Goal: Book appointment/travel/reservation

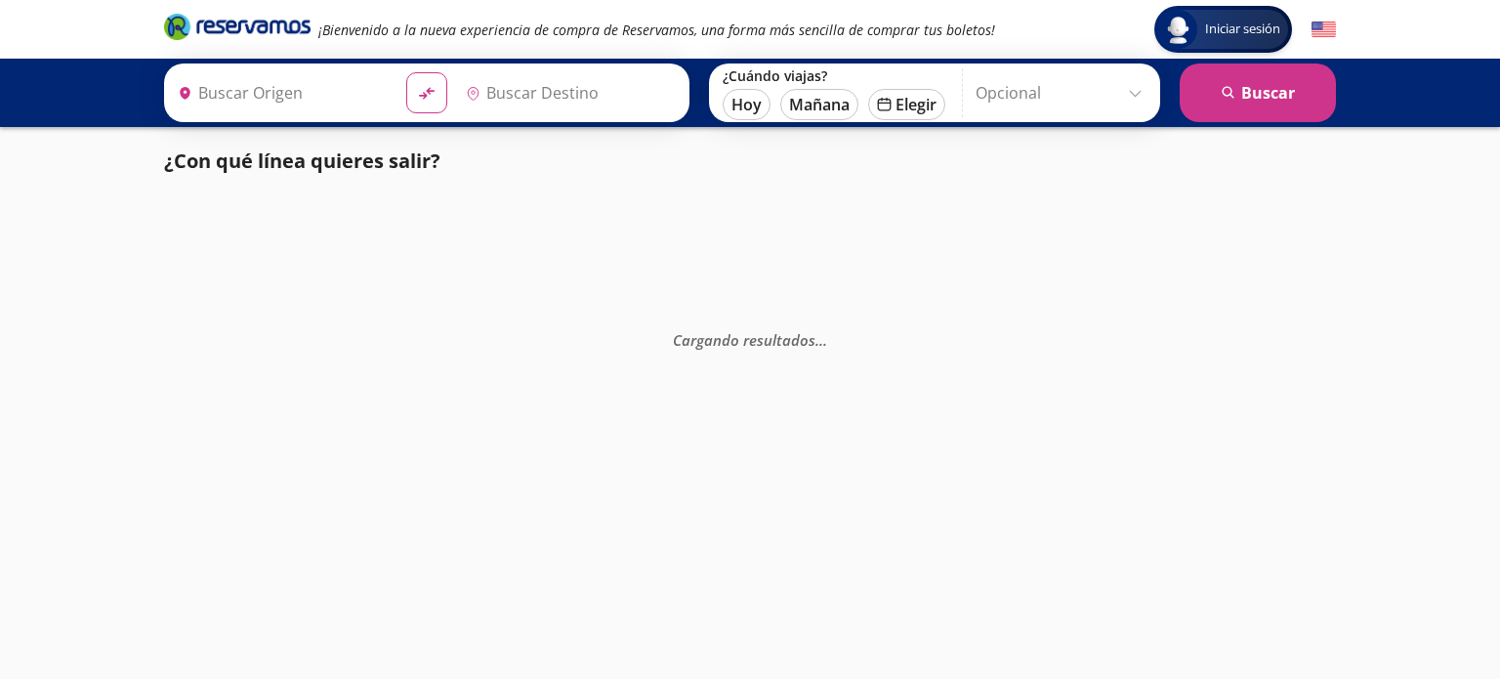
type input "Toluca, [GEOGRAPHIC_DATA]"
type input "[GEOGRAPHIC_DATA], [GEOGRAPHIC_DATA]"
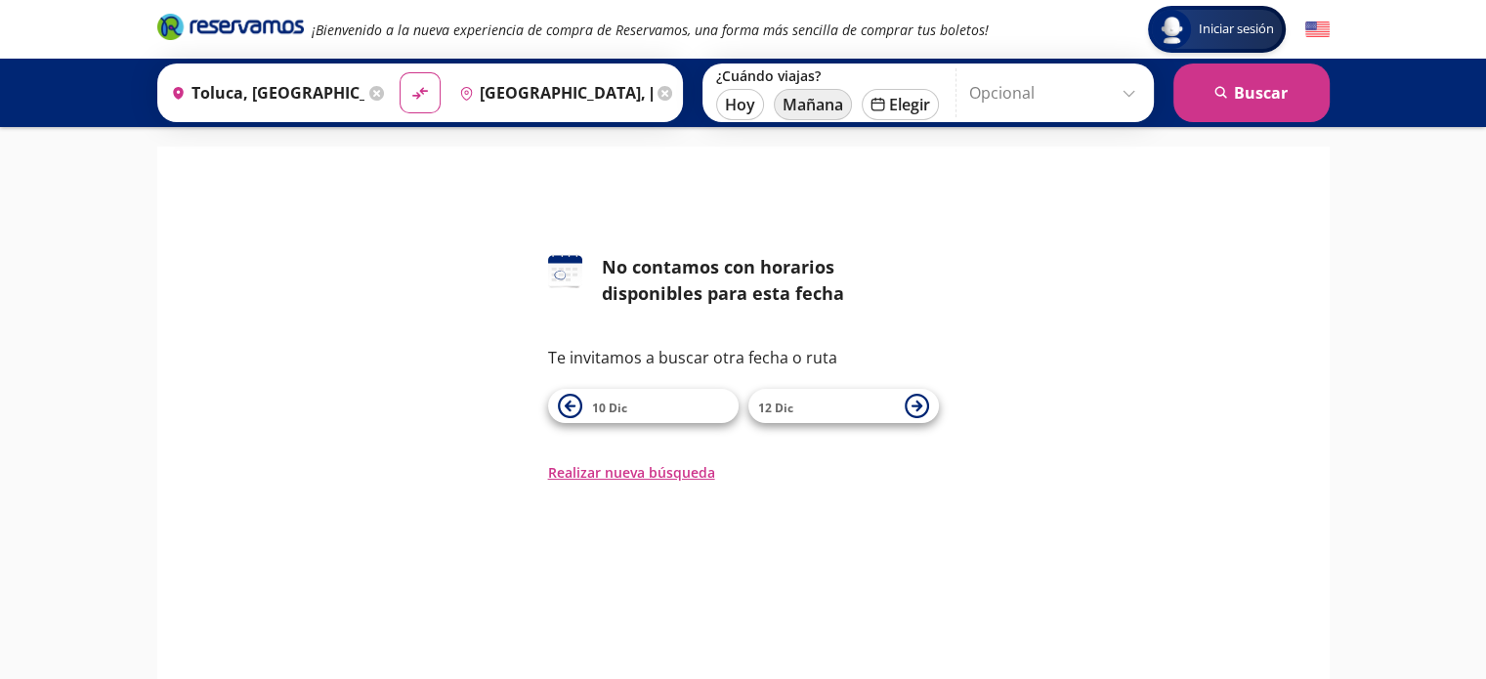
click at [804, 99] on button "Mañana" at bounding box center [813, 104] width 78 height 31
type input "[DATE]"
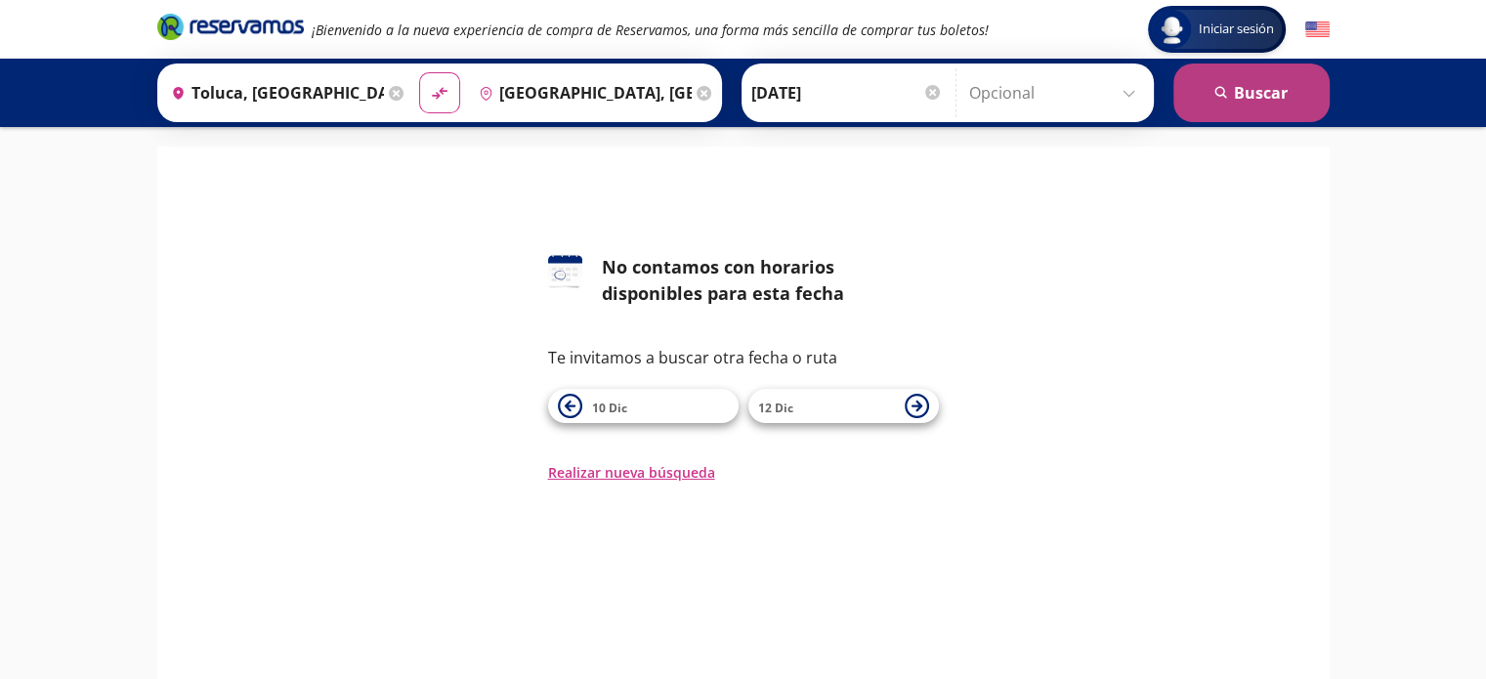
click at [1183, 91] on button "search [GEOGRAPHIC_DATA]" at bounding box center [1251, 92] width 156 height 59
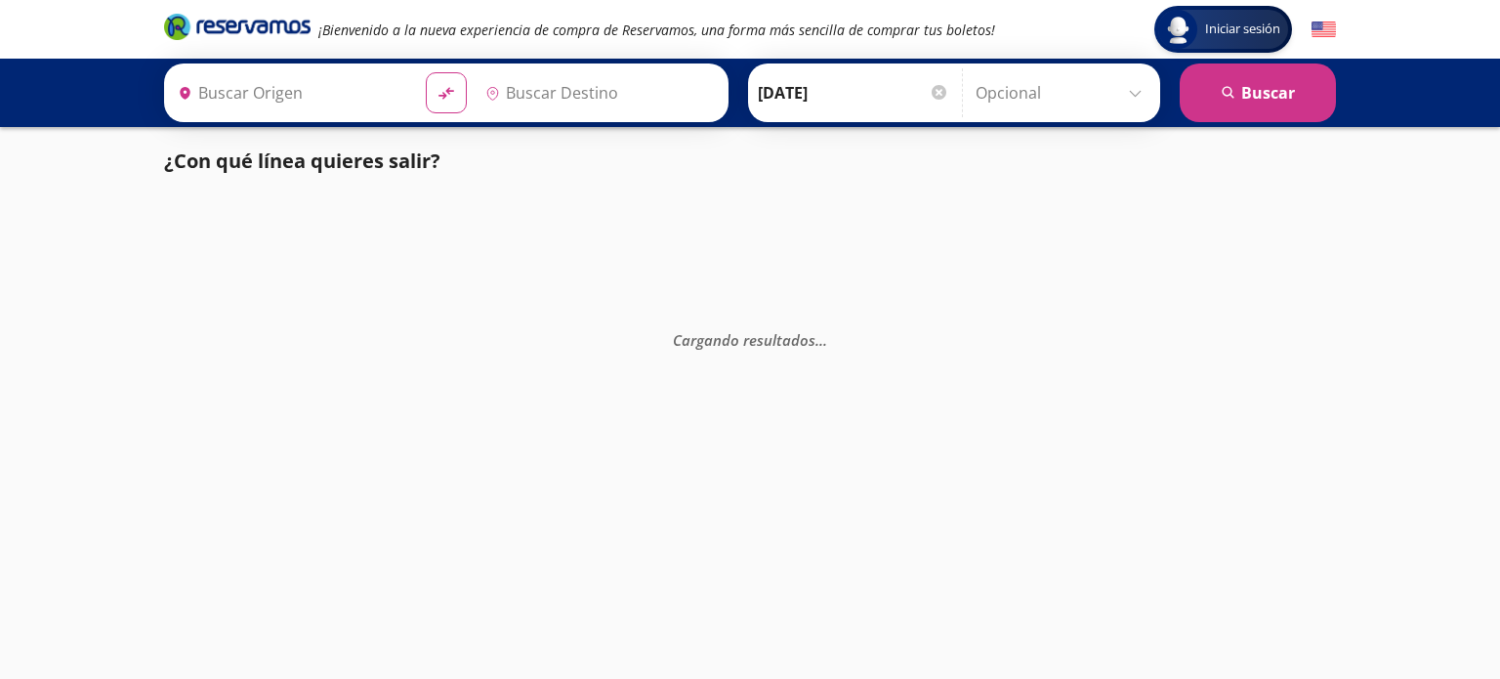
type input "Toluca, [GEOGRAPHIC_DATA]"
type input "[GEOGRAPHIC_DATA], [GEOGRAPHIC_DATA]"
